Goal: Obtain resource: Download file/media

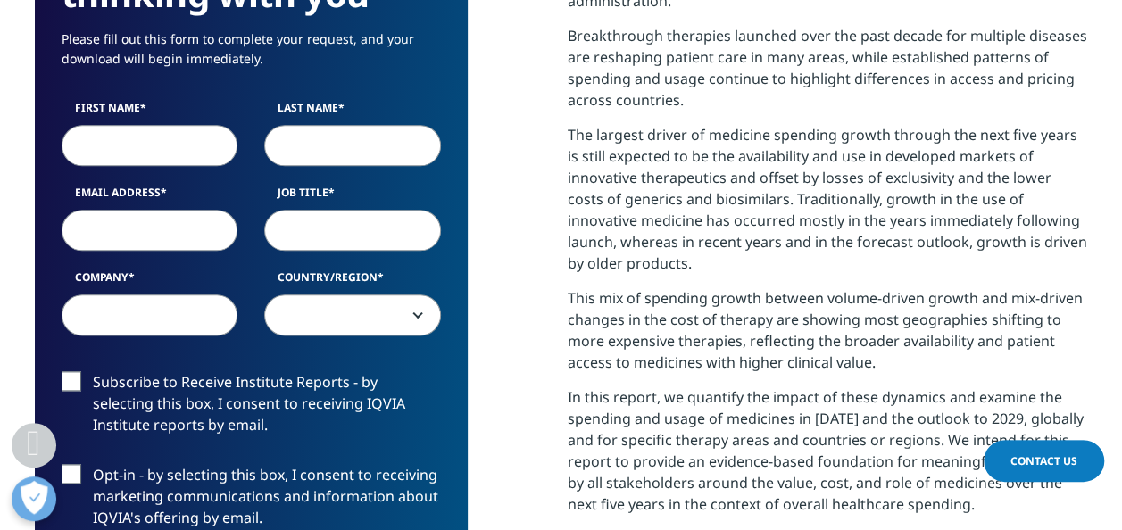
scroll to position [934, 0]
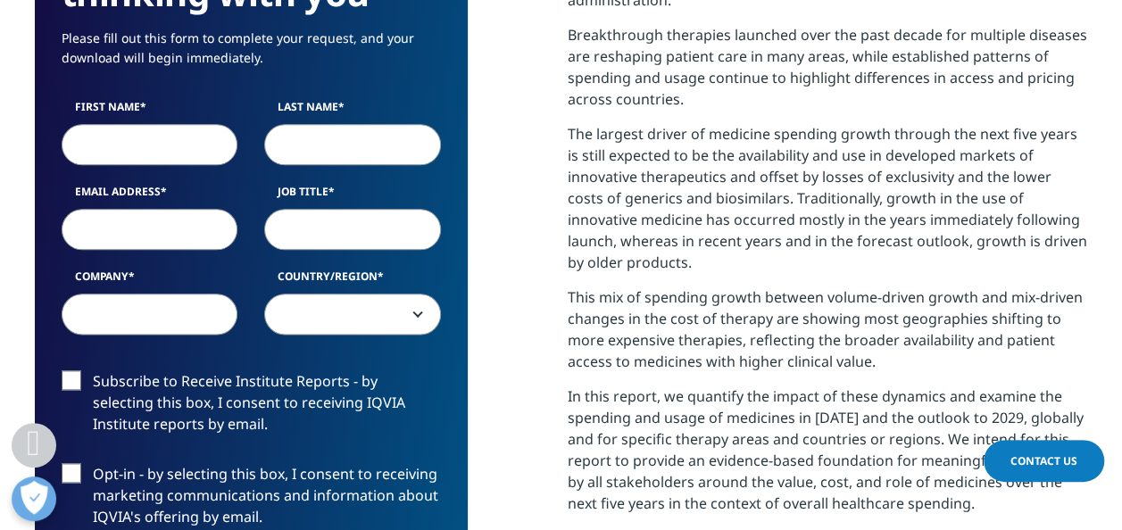
click at [186, 150] on input "First Name" at bounding box center [150, 144] width 177 height 41
type input "Letícia"
type input "de Almeida Dantas"
type input "leticia.a.dantas@hypera.com.br"
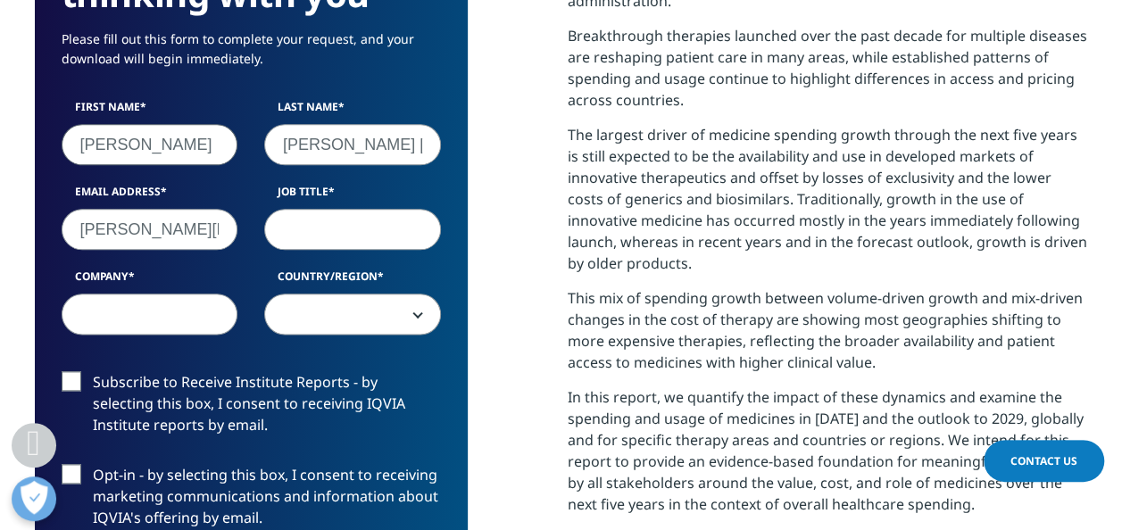
type input "Hypera"
select select "[GEOGRAPHIC_DATA]"
click at [355, 225] on input "Job Title" at bounding box center [352, 229] width 177 height 41
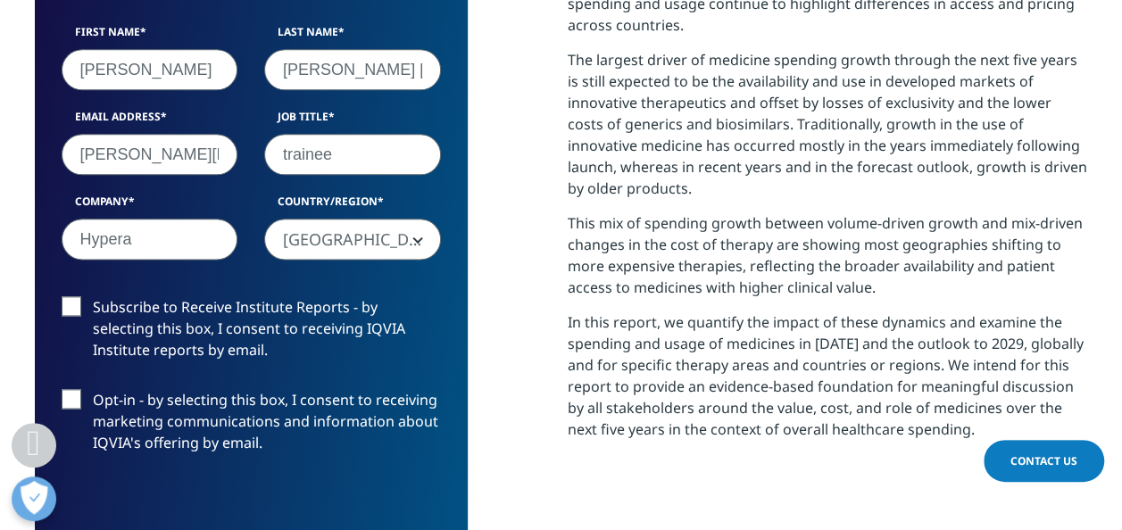
scroll to position [1010, 0]
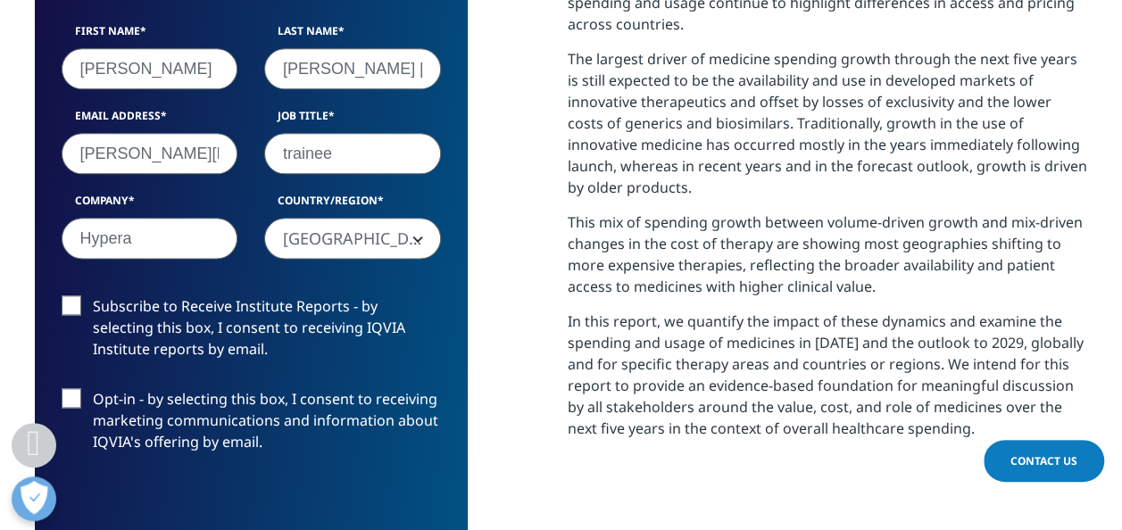
type input "trainee"
click at [62, 331] on label "Subscribe to Receive Institute Reports - by selecting this box, I consent to re…" at bounding box center [251, 332] width 379 height 74
click at [93, 295] on input "Subscribe to Receive Institute Reports - by selecting this box, I consent to re…" at bounding box center [93, 295] width 0 height 0
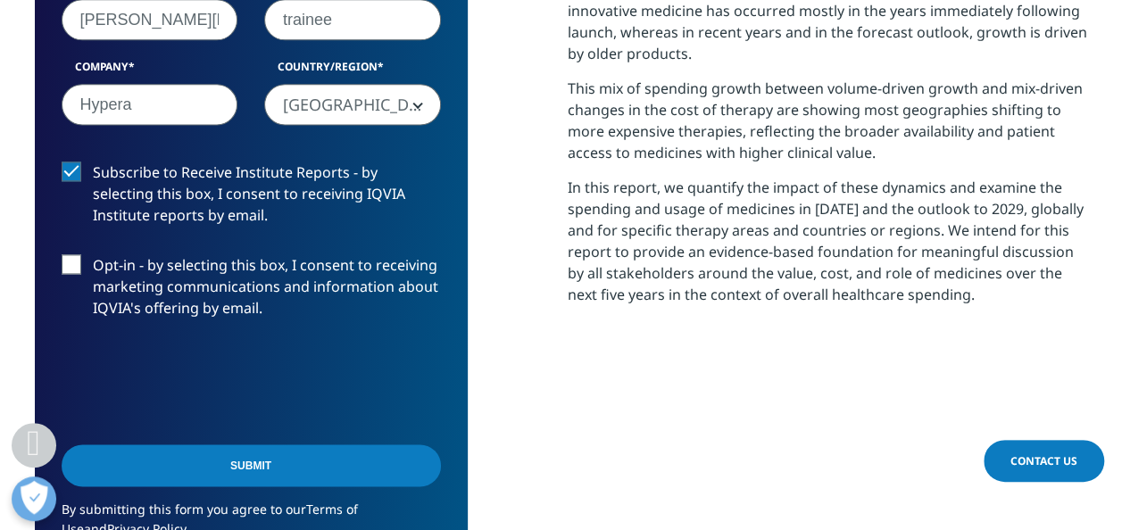
scroll to position [1159, 0]
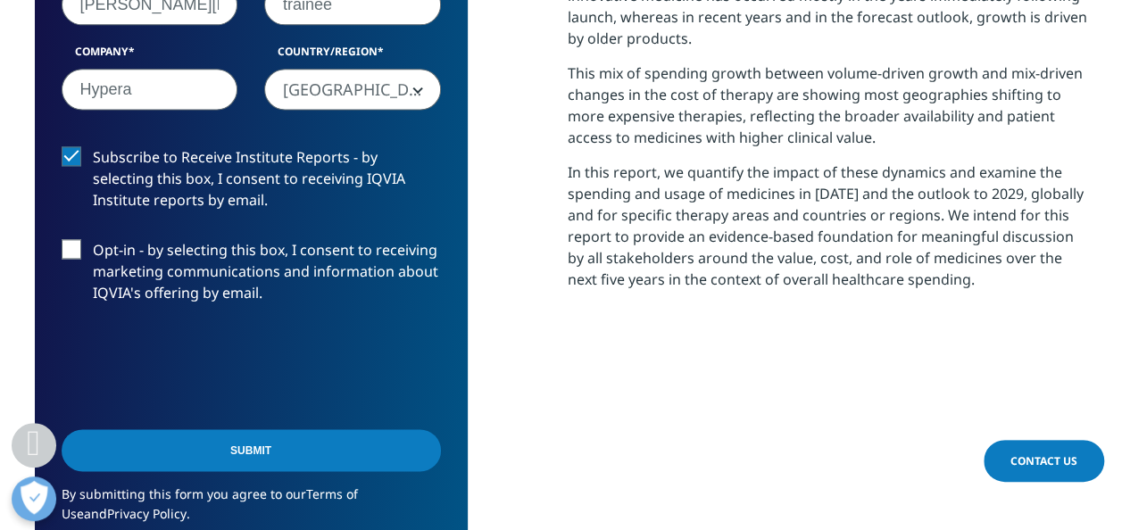
click at [68, 148] on label "Subscribe to Receive Institute Reports - by selecting this box, I consent to re…" at bounding box center [251, 183] width 379 height 74
click at [93, 146] on input "Subscribe to Receive Institute Reports - by selecting this box, I consent to re…" at bounding box center [93, 146] width 0 height 0
click at [290, 439] on input "Submit" at bounding box center [251, 450] width 379 height 42
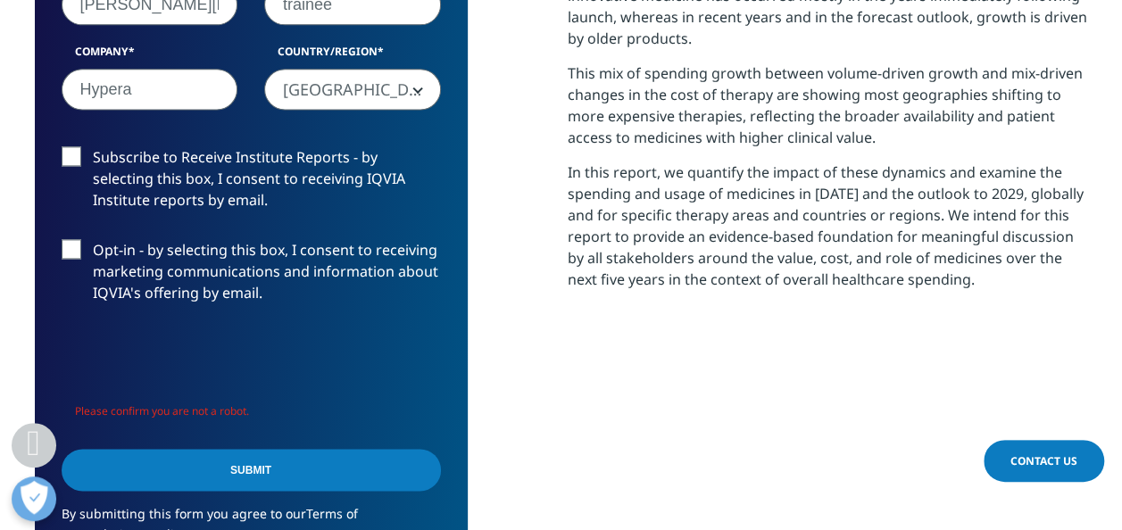
scroll to position [1005, 1053]
click at [62, 166] on label "Subscribe to Receive Institute Reports - by selecting this box, I consent to re…" at bounding box center [251, 183] width 379 height 74
click at [93, 146] on input "Subscribe to Receive Institute Reports - by selecting this box, I consent to re…" at bounding box center [93, 146] width 0 height 0
click at [300, 476] on input "Submit" at bounding box center [251, 470] width 379 height 42
click at [242, 453] on input "Submit" at bounding box center [251, 470] width 379 height 42
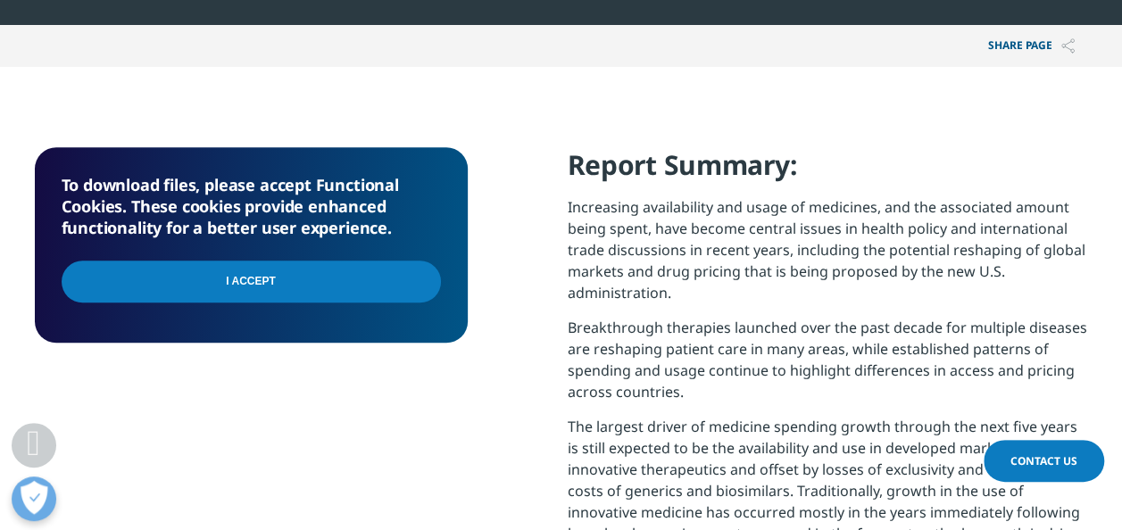
scroll to position [631, 0]
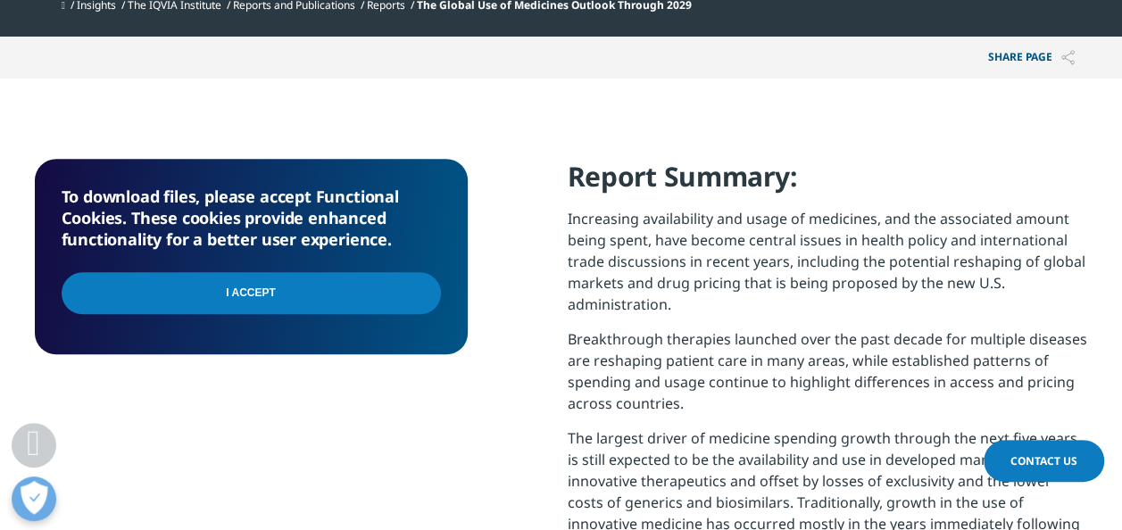
click at [294, 304] on input "I Accept" at bounding box center [251, 293] width 379 height 42
